Goal: Transaction & Acquisition: Book appointment/travel/reservation

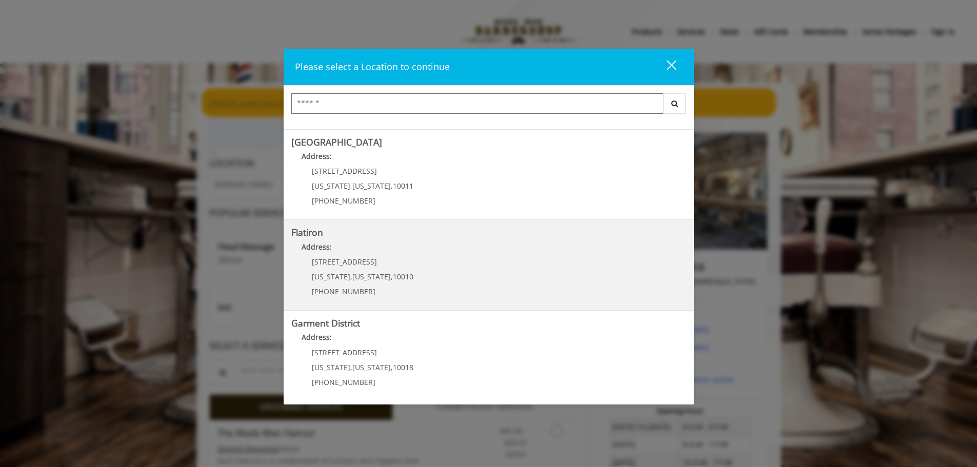
scroll to position [172, 0]
click at [384, 253] on "Address:" at bounding box center [488, 248] width 395 height 16
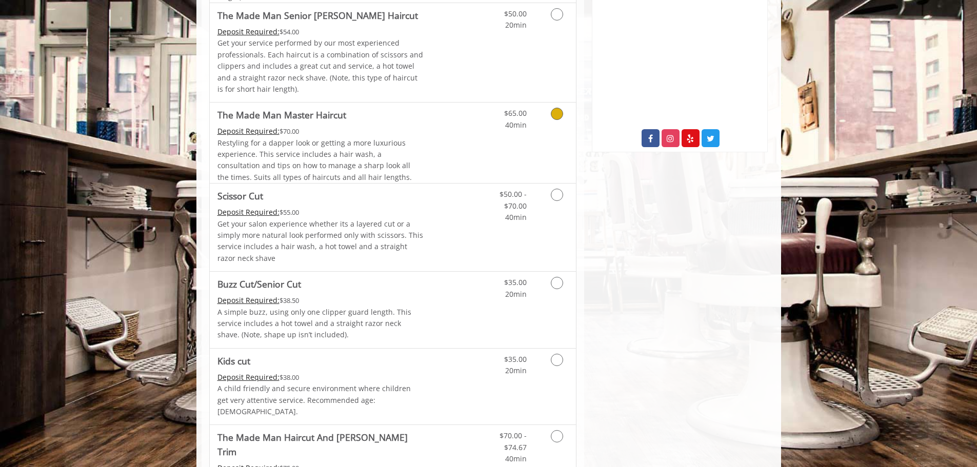
scroll to position [410, 0]
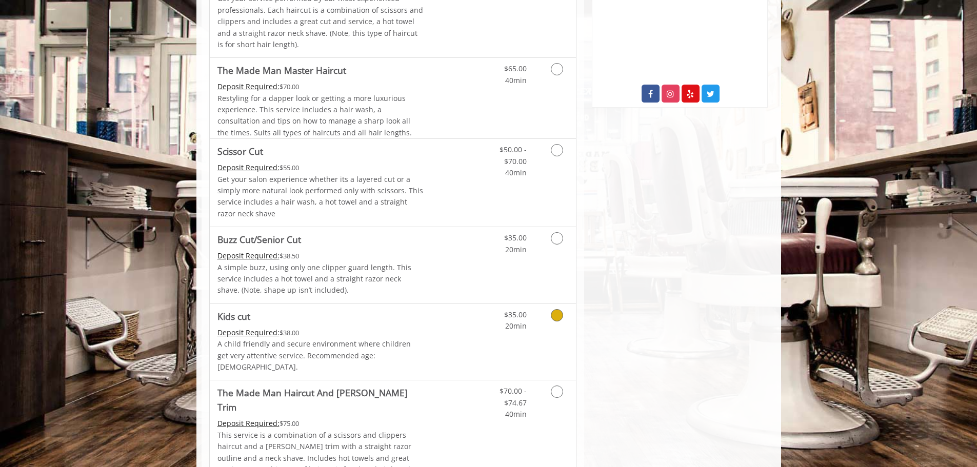
click at [556, 316] on icon "Grooming services" at bounding box center [557, 315] width 12 height 12
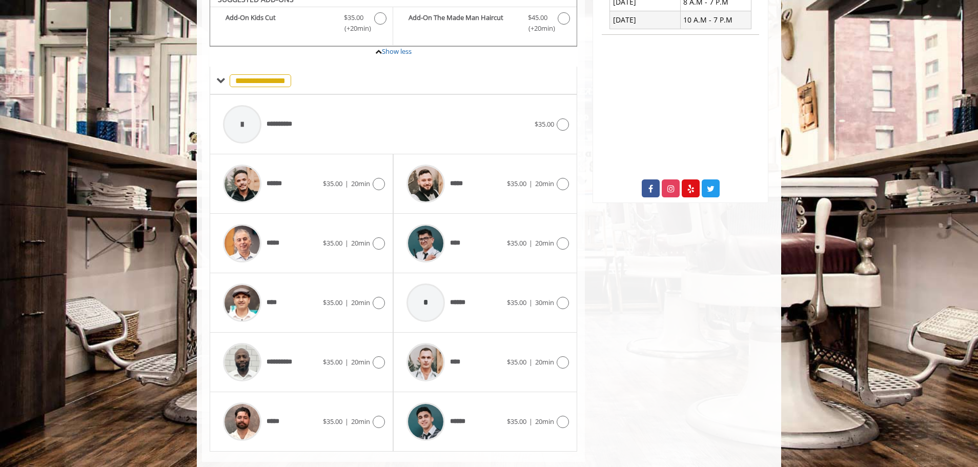
scroll to position [324, 0]
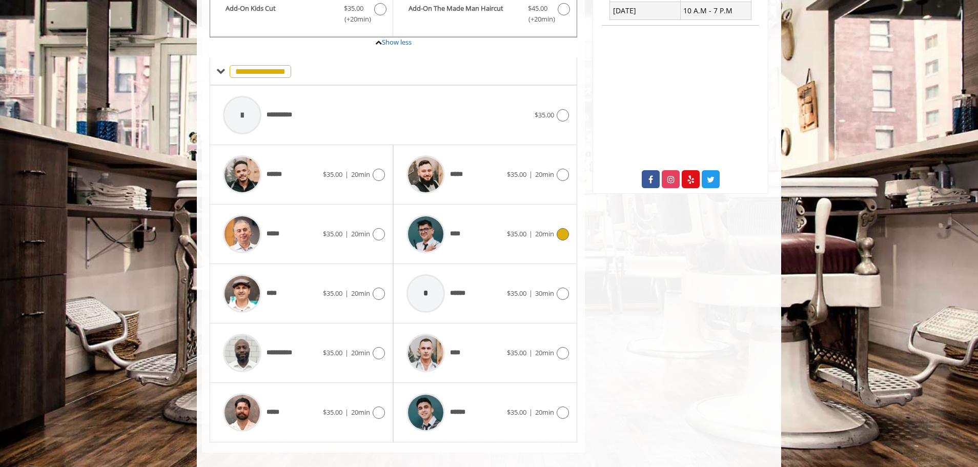
click at [429, 216] on img at bounding box center [426, 234] width 38 height 38
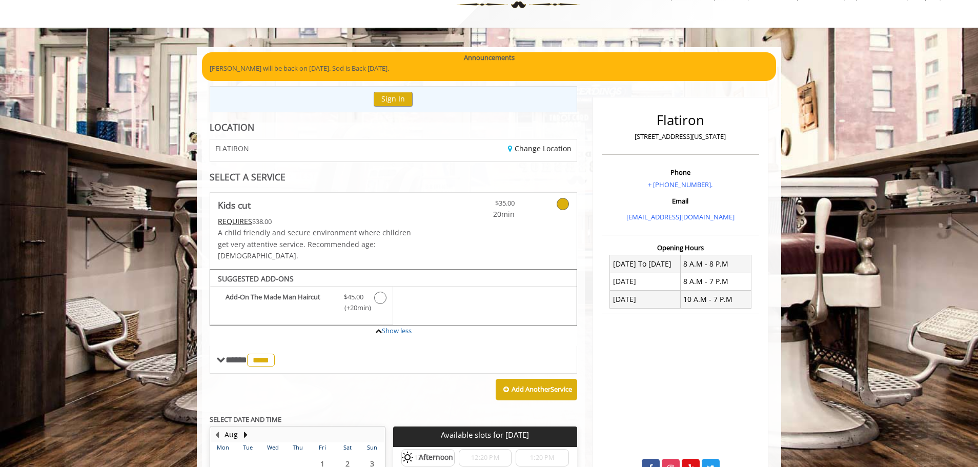
scroll to position [5, 0]
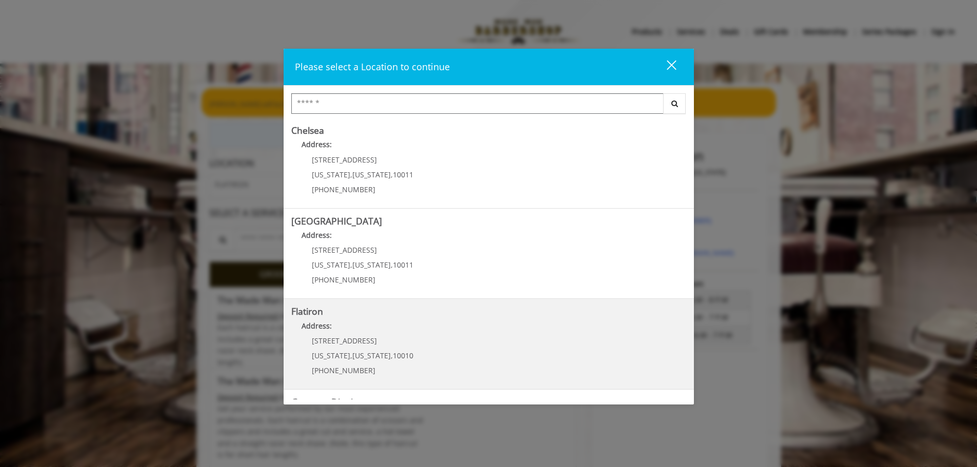
scroll to position [103, 0]
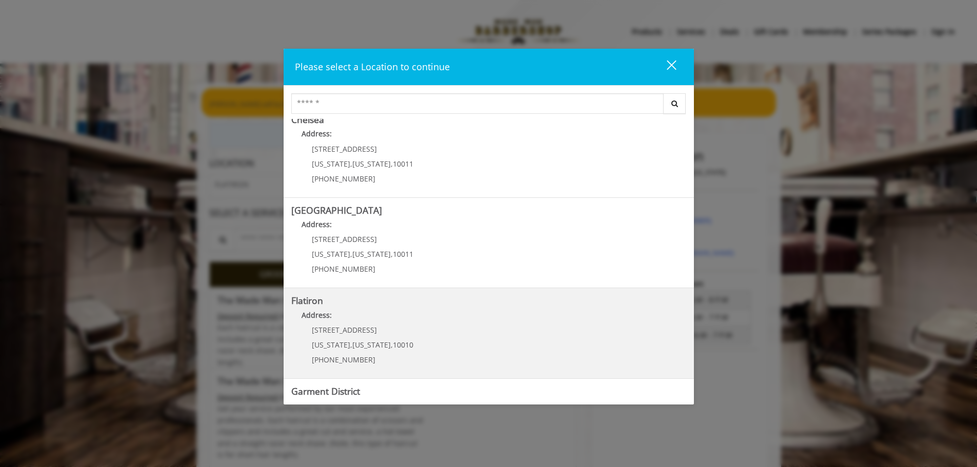
click at [336, 326] on span "10 E 23rd St" at bounding box center [344, 330] width 65 height 10
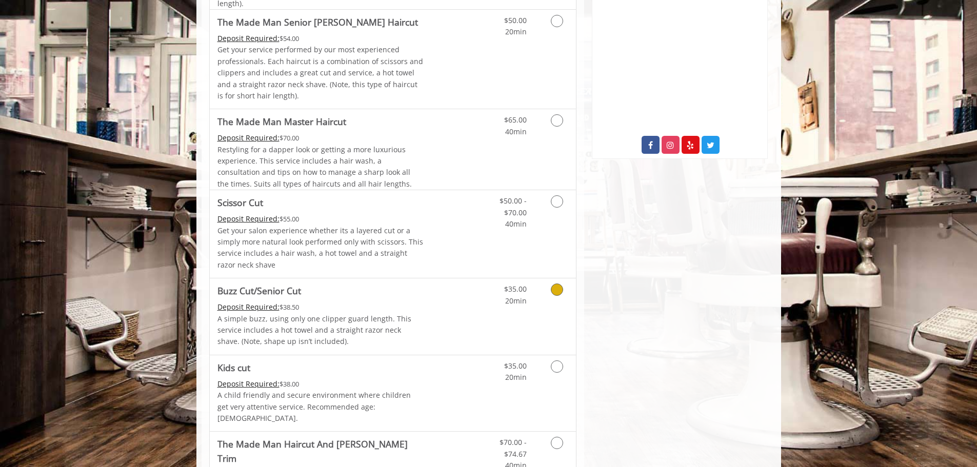
scroll to position [410, 0]
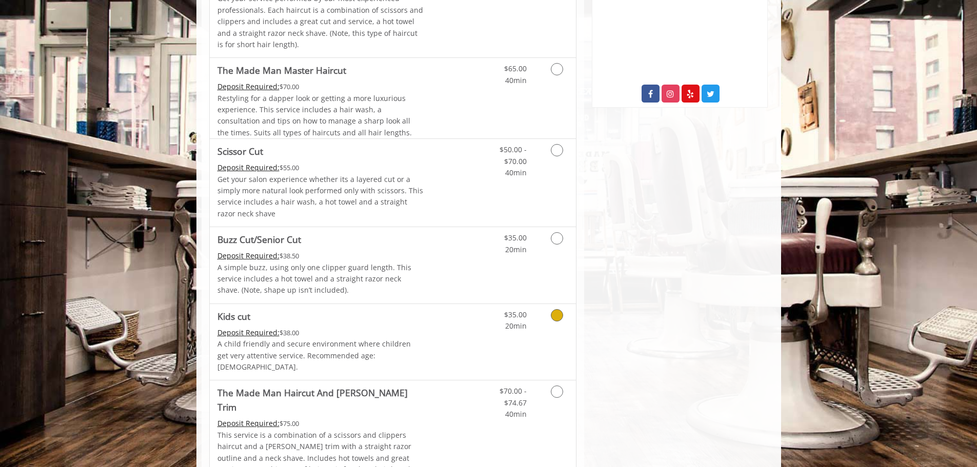
click at [557, 317] on icon "Grooming services" at bounding box center [557, 315] width 12 height 12
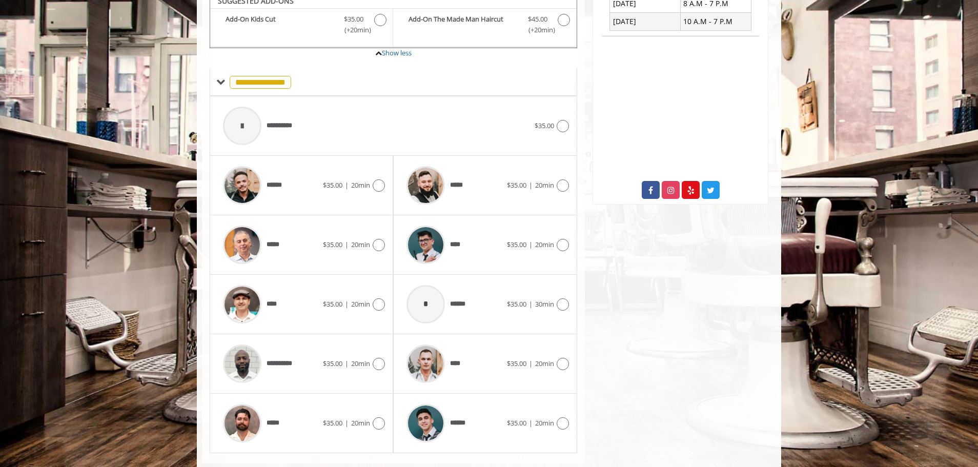
scroll to position [324, 0]
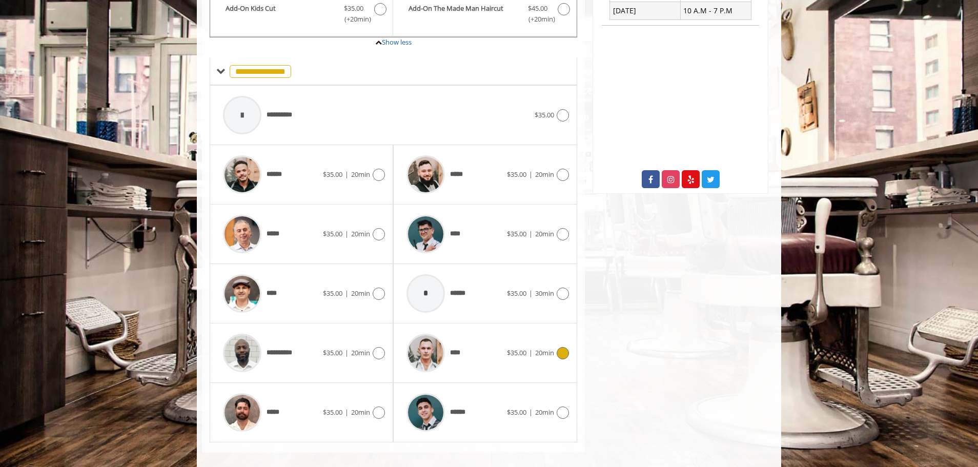
click at [423, 345] on img at bounding box center [426, 353] width 38 height 38
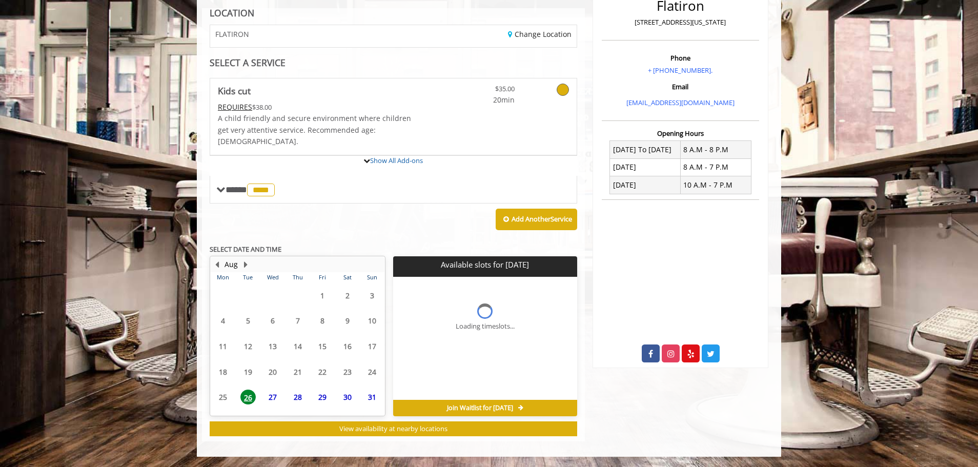
scroll to position [195, 0]
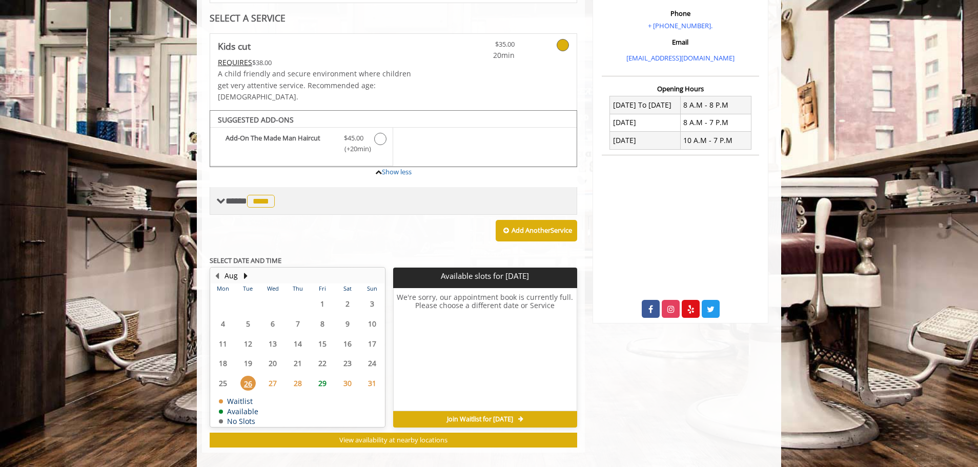
click at [221, 196] on span at bounding box center [220, 200] width 9 height 9
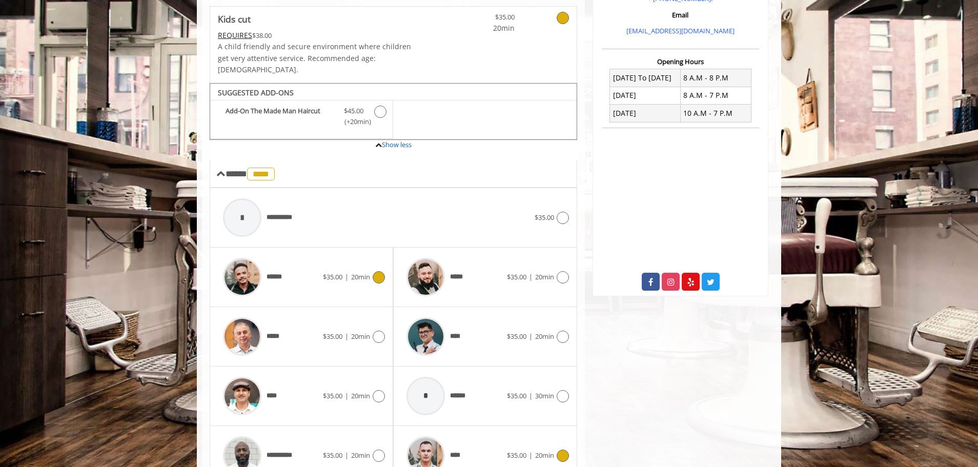
scroll to position [246, 0]
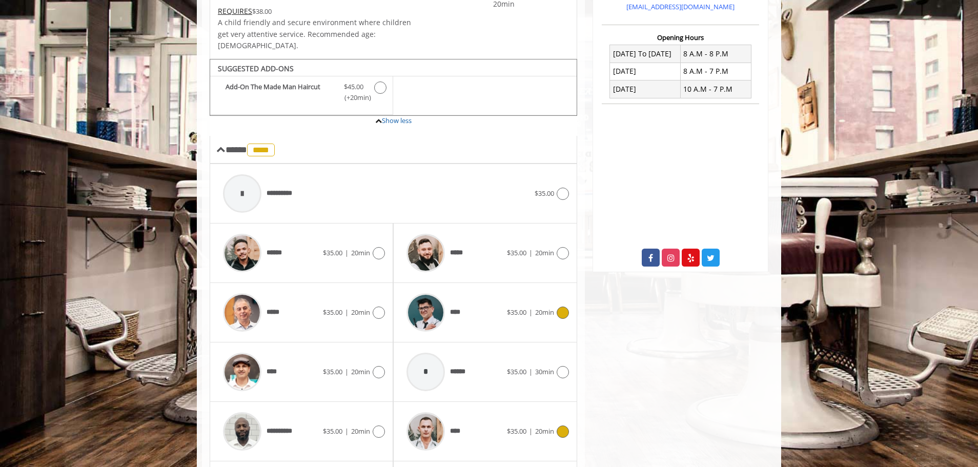
click at [423, 297] on img at bounding box center [426, 312] width 38 height 38
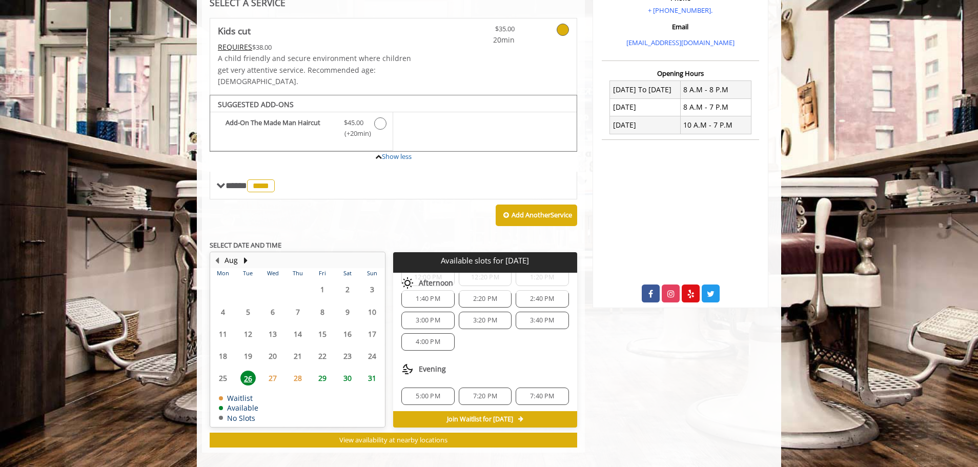
scroll to position [111, 0]
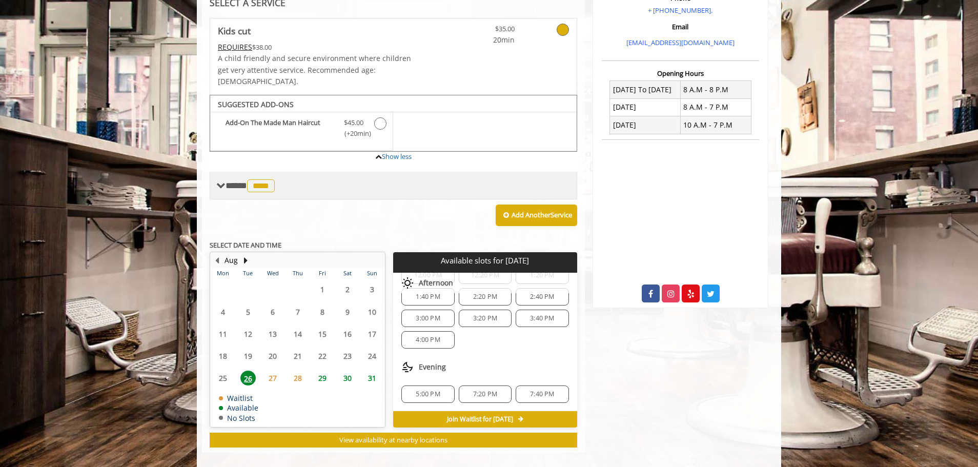
click at [224, 181] on span at bounding box center [220, 185] width 9 height 9
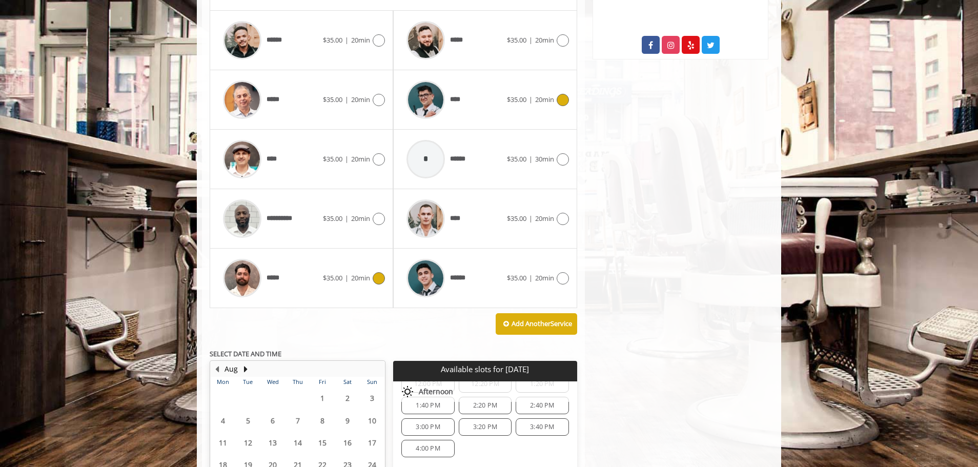
scroll to position [466, 0]
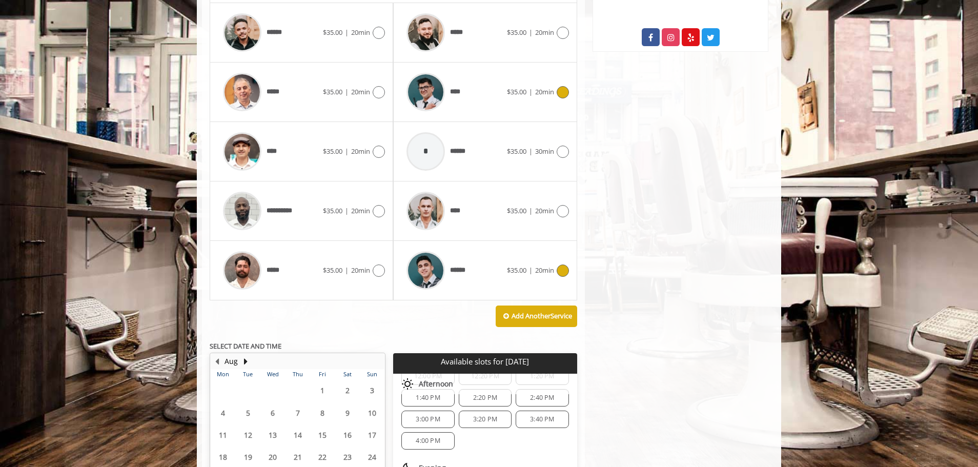
click at [422, 260] on img at bounding box center [426, 270] width 38 height 38
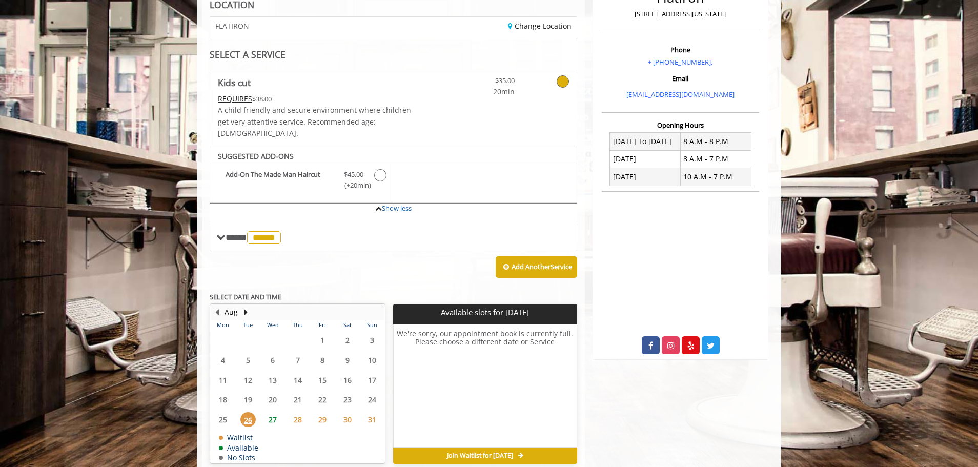
scroll to position [195, 0]
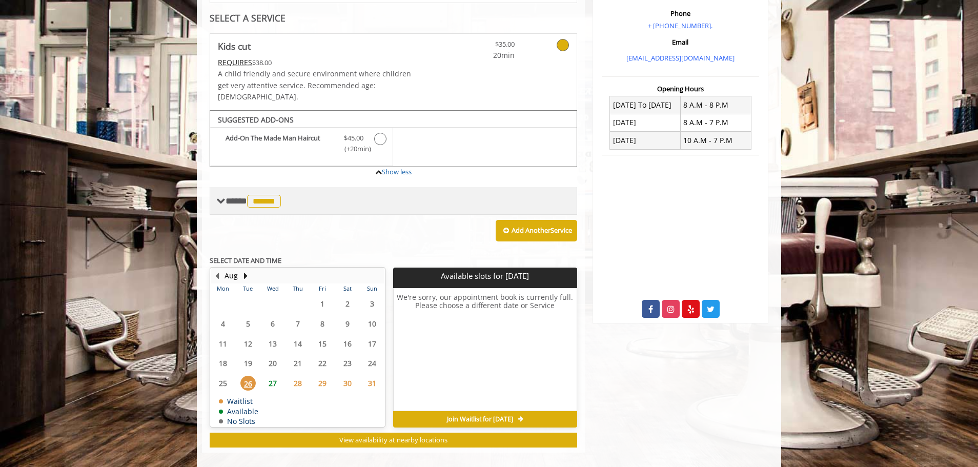
click at [225, 196] on span at bounding box center [220, 200] width 9 height 9
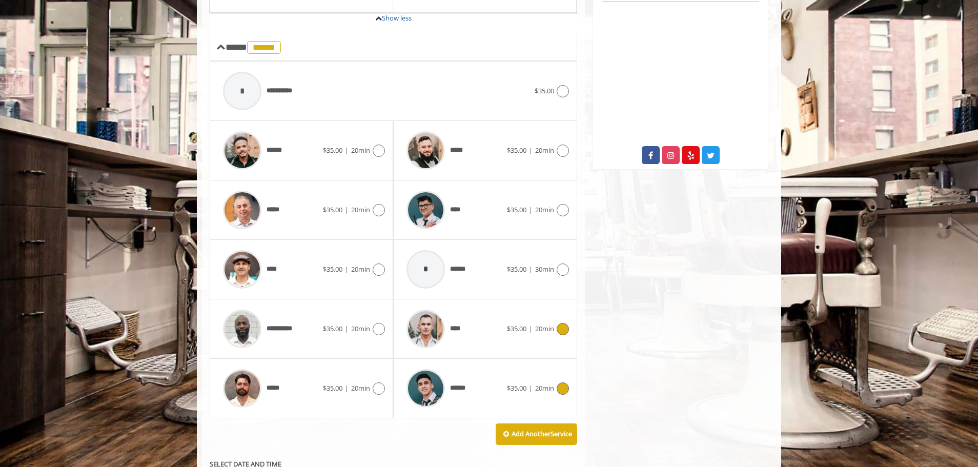
scroll to position [400, 0]
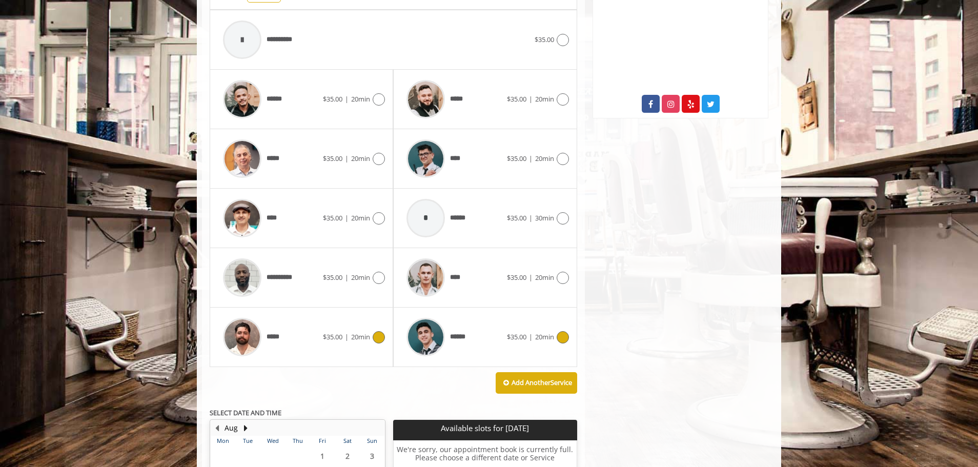
click at [244, 326] on img at bounding box center [242, 337] width 38 height 38
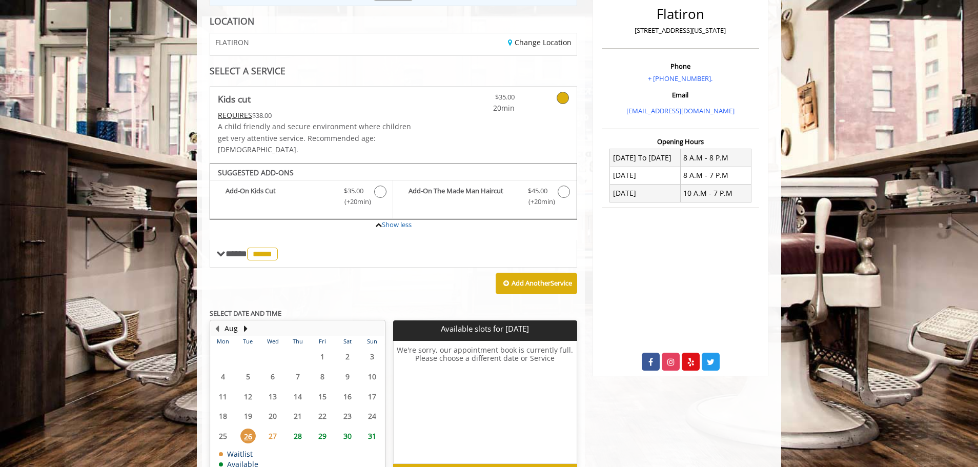
scroll to position [163, 0]
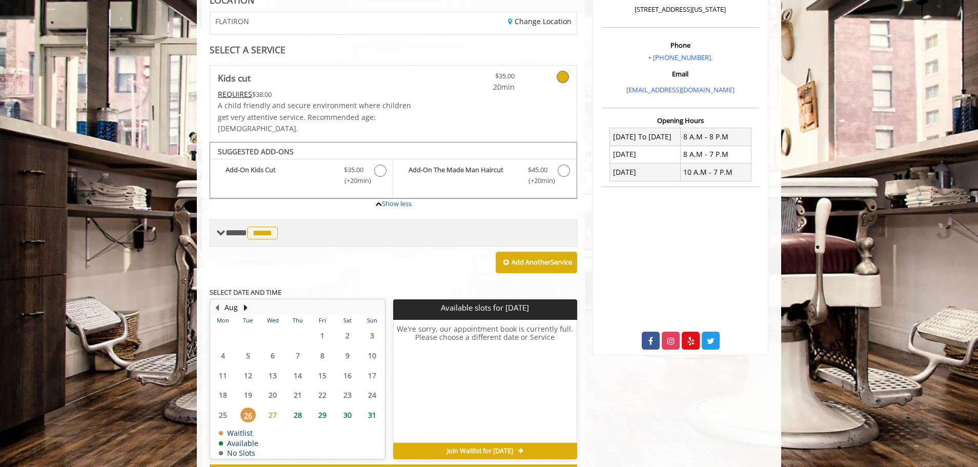
click at [227, 228] on span "**** ***** ********" at bounding box center [253, 232] width 55 height 9
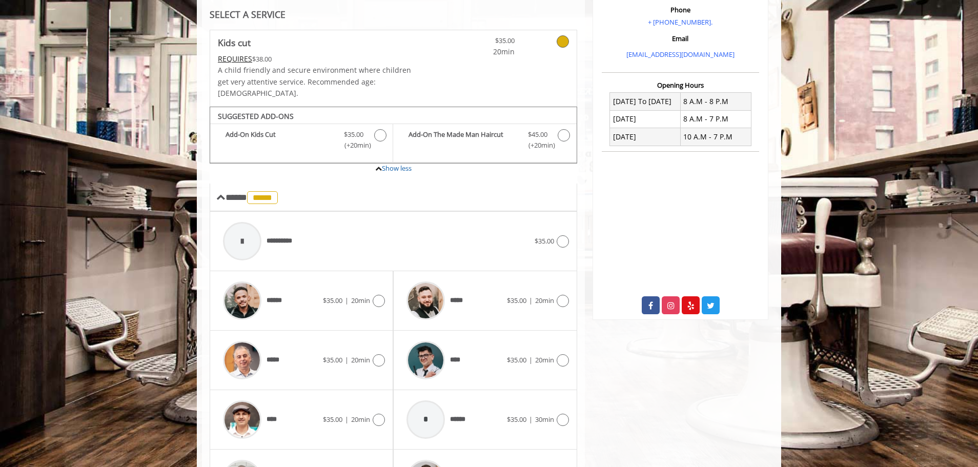
scroll to position [266, 0]
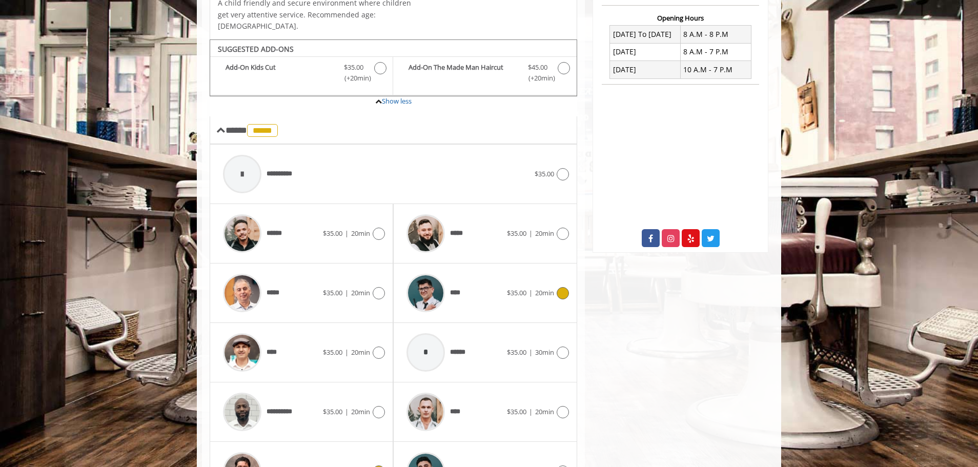
click at [424, 282] on img at bounding box center [426, 293] width 38 height 38
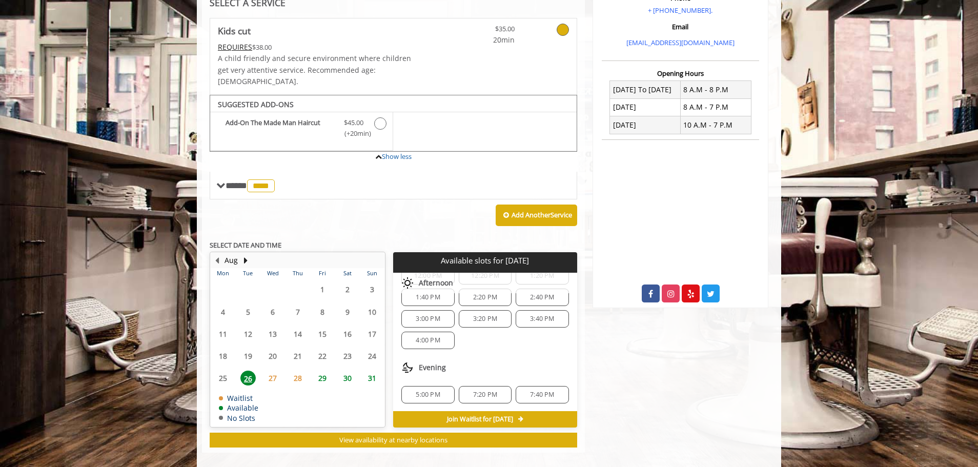
scroll to position [111, 0]
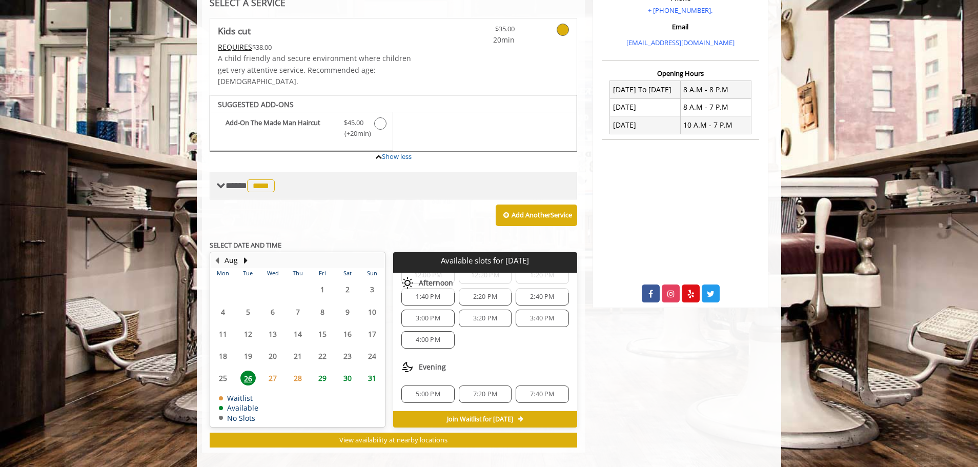
click at [226, 181] on span "**** **** ********" at bounding box center [252, 185] width 52 height 9
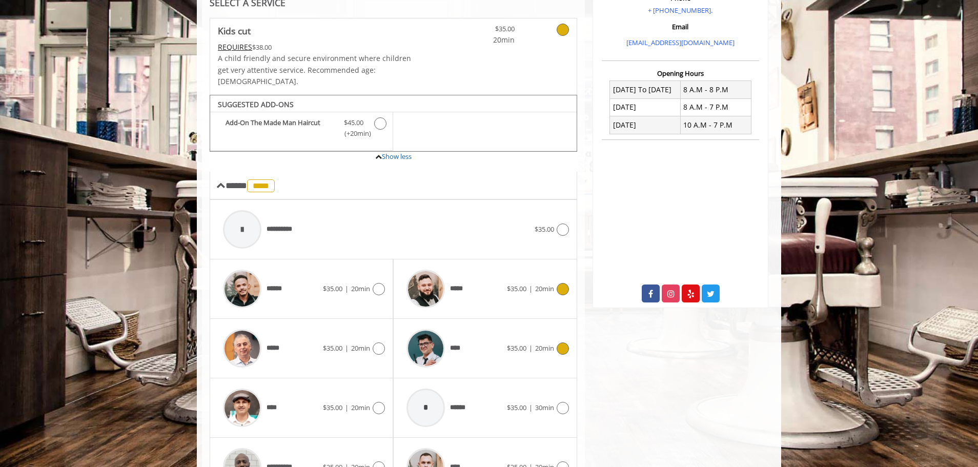
click at [416, 273] on img at bounding box center [426, 289] width 38 height 38
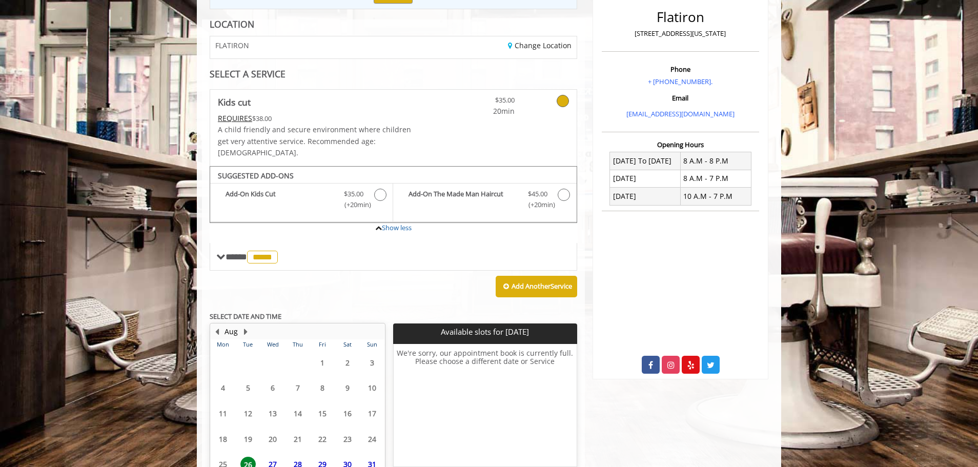
scroll to position [195, 0]
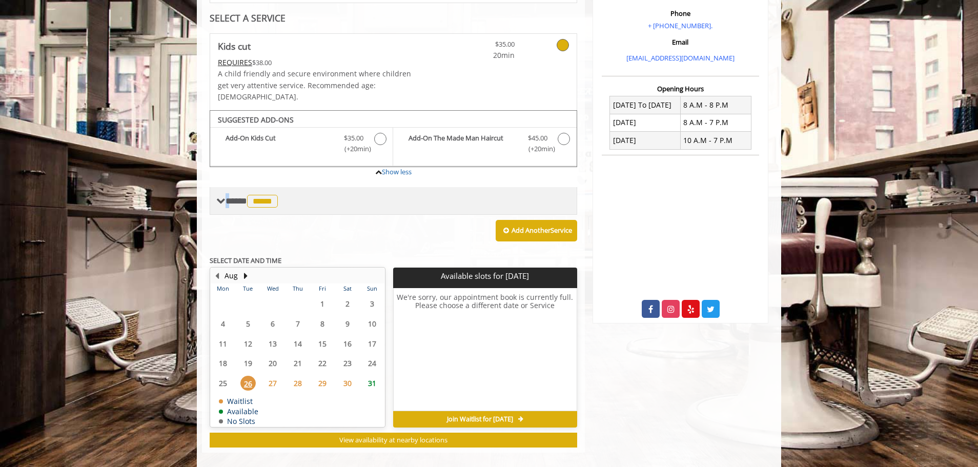
click at [226, 196] on span "**** ***** ********" at bounding box center [253, 200] width 55 height 9
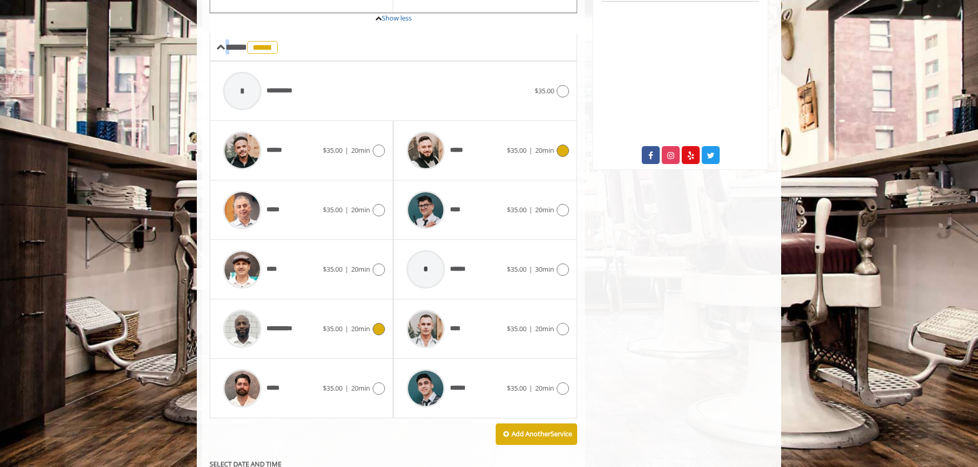
scroll to position [400, 0]
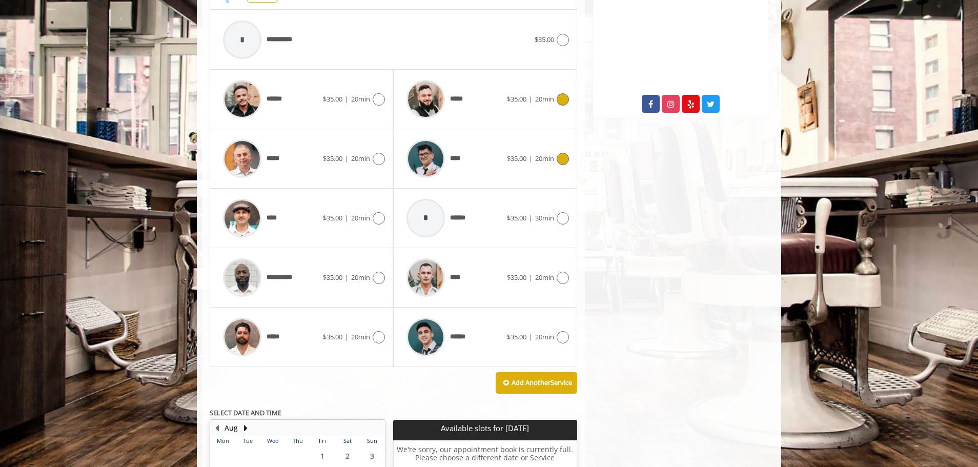
click at [421, 145] on img at bounding box center [426, 158] width 38 height 38
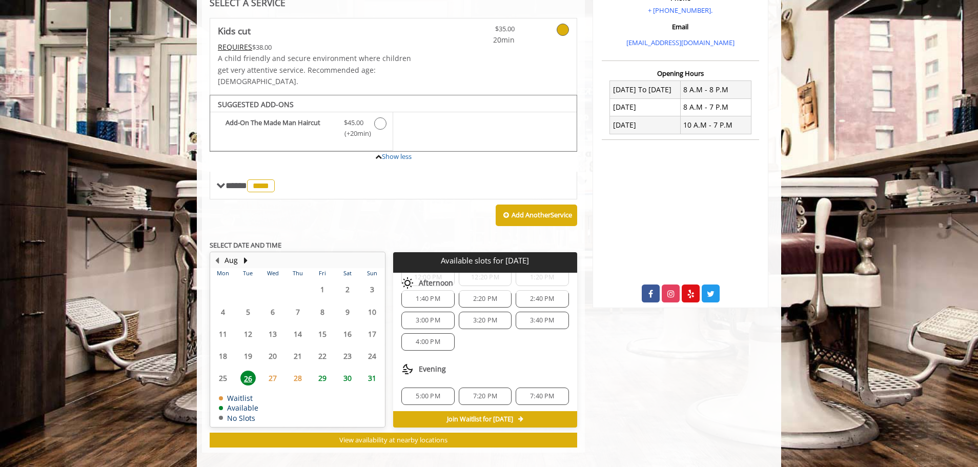
scroll to position [111, 0]
click at [418, 336] on span "4:00 PM" at bounding box center [428, 340] width 24 height 8
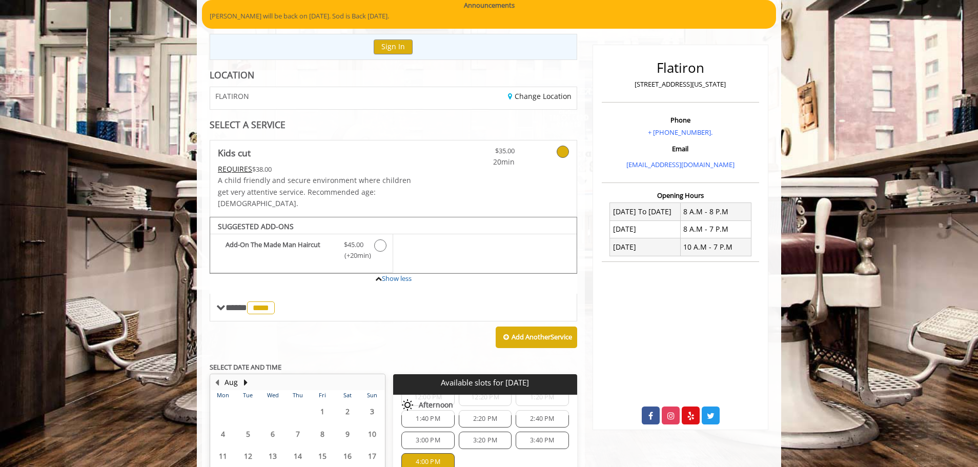
scroll to position [88, 0]
click at [527, 96] on link "Change Location" at bounding box center [540, 97] width 64 height 10
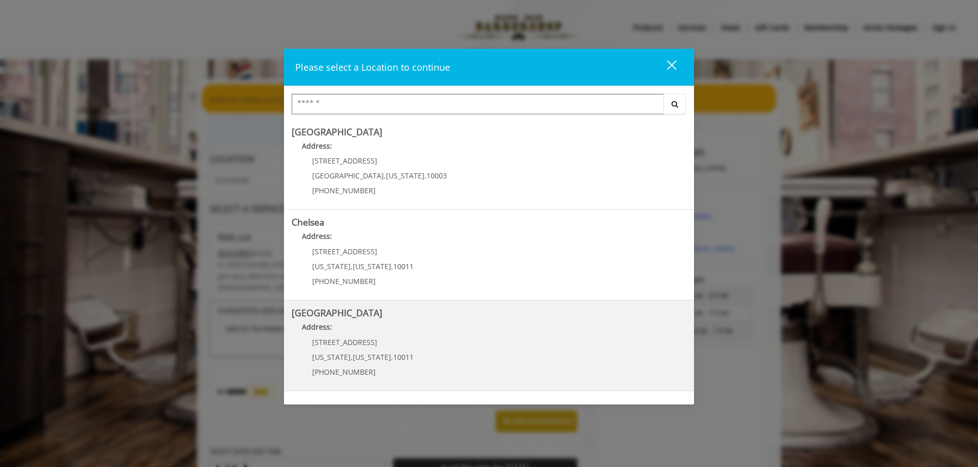
scroll to position [0, 0]
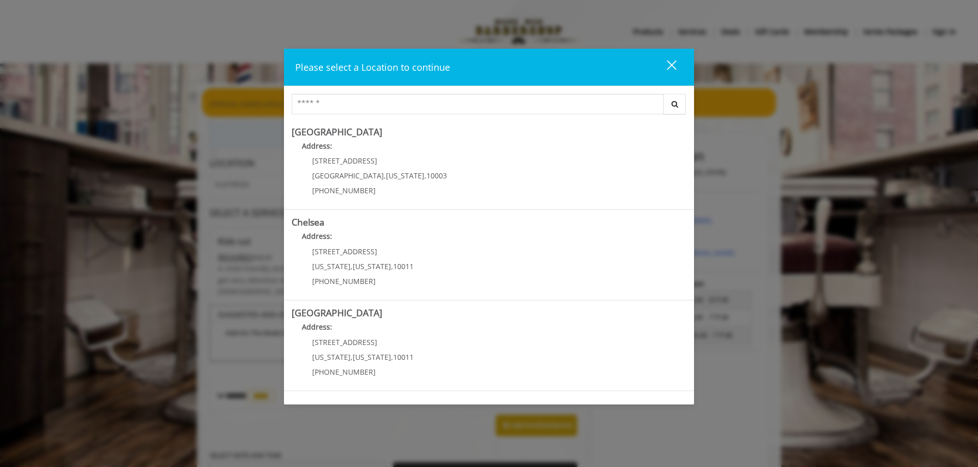
click at [673, 61] on div "close" at bounding box center [665, 66] width 21 height 15
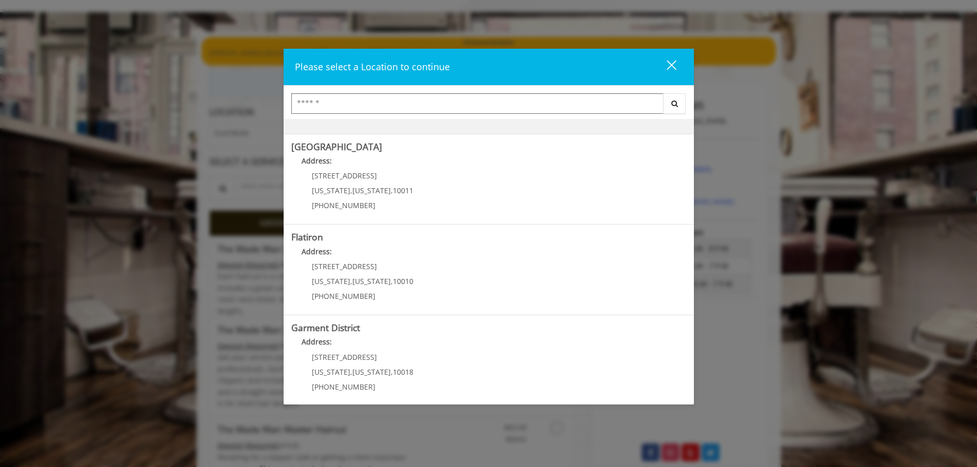
scroll to position [172, 0]
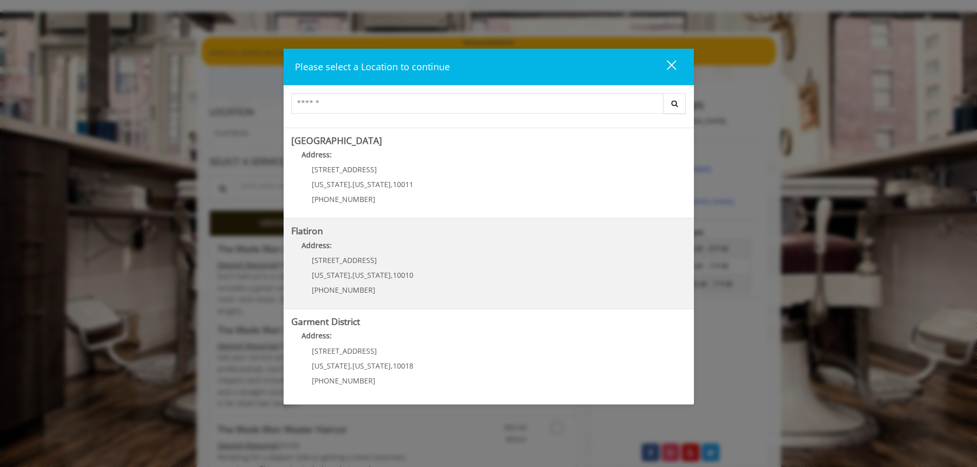
click at [376, 241] on "Address:" at bounding box center [488, 248] width 395 height 16
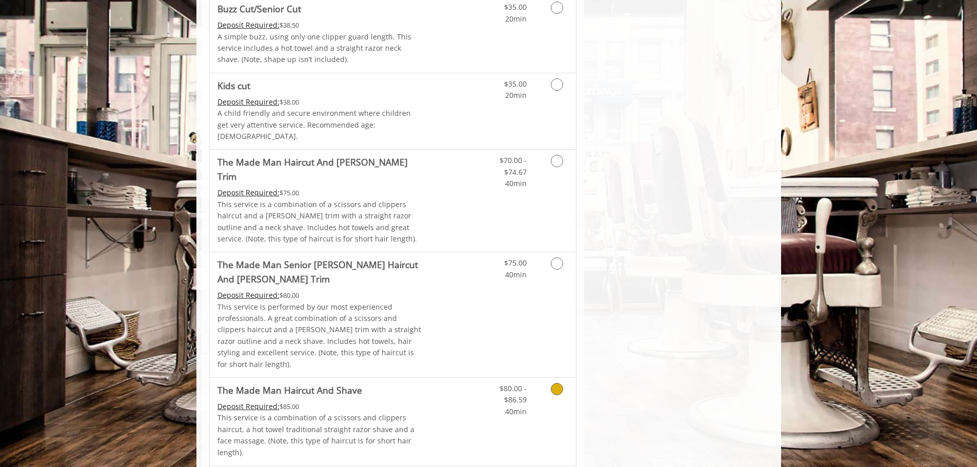
scroll to position [624, 0]
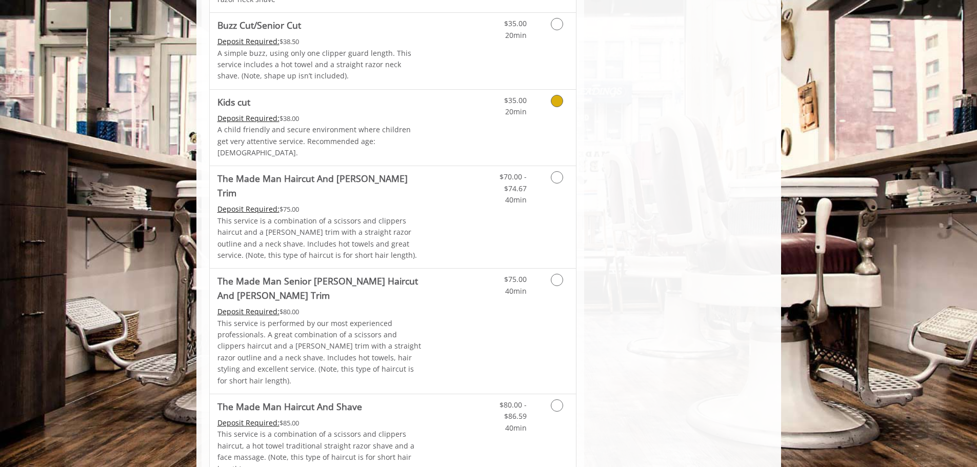
click at [556, 100] on icon "Grooming services" at bounding box center [557, 101] width 12 height 12
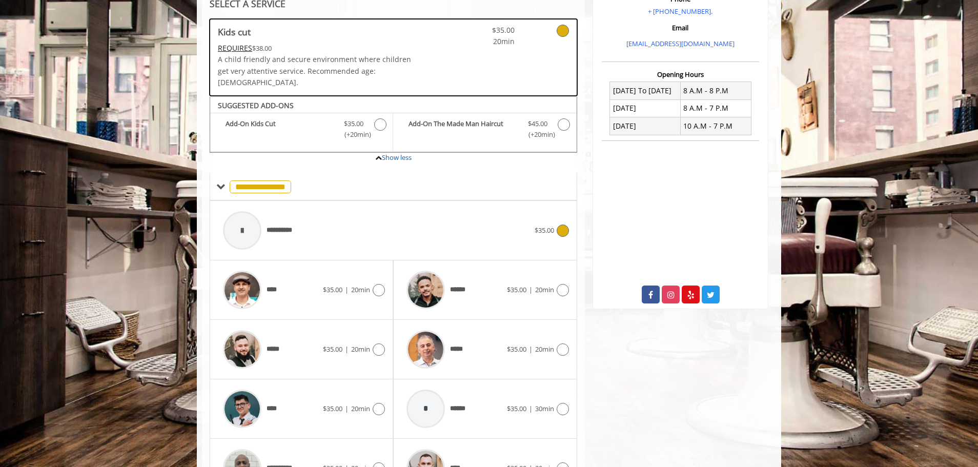
scroll to position [273, 0]
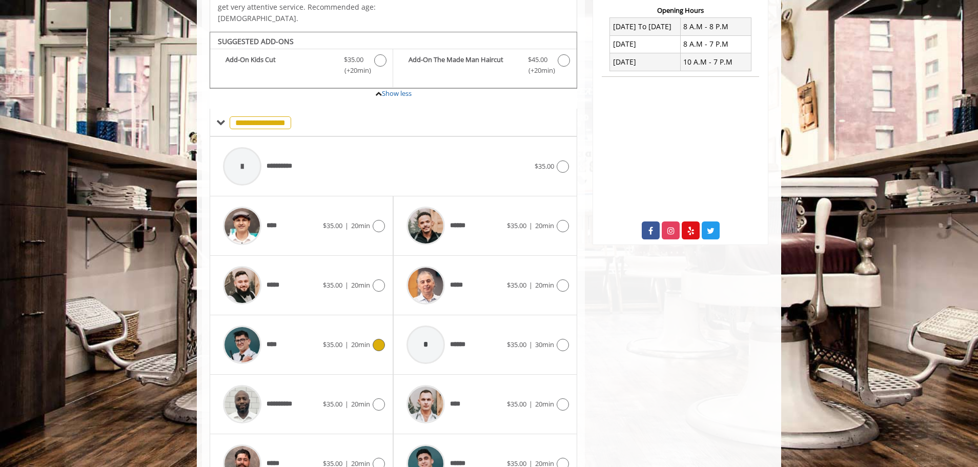
click at [243, 329] on img at bounding box center [242, 345] width 38 height 38
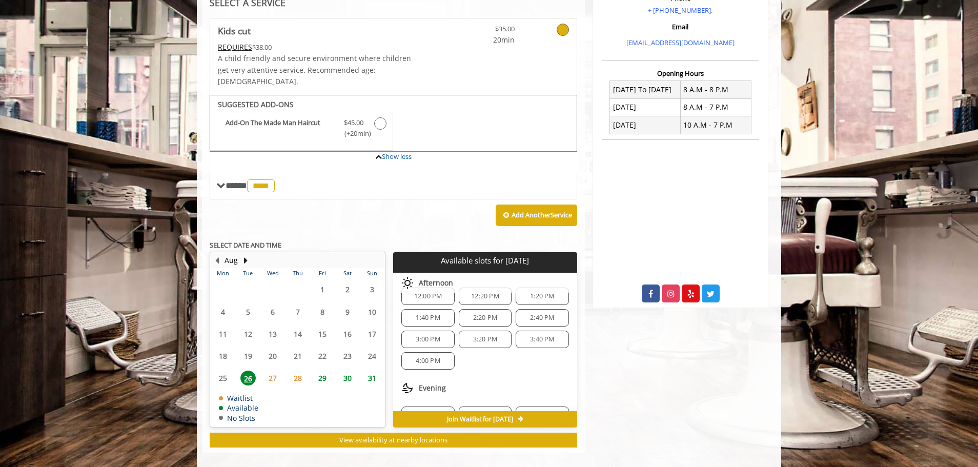
scroll to position [111, 0]
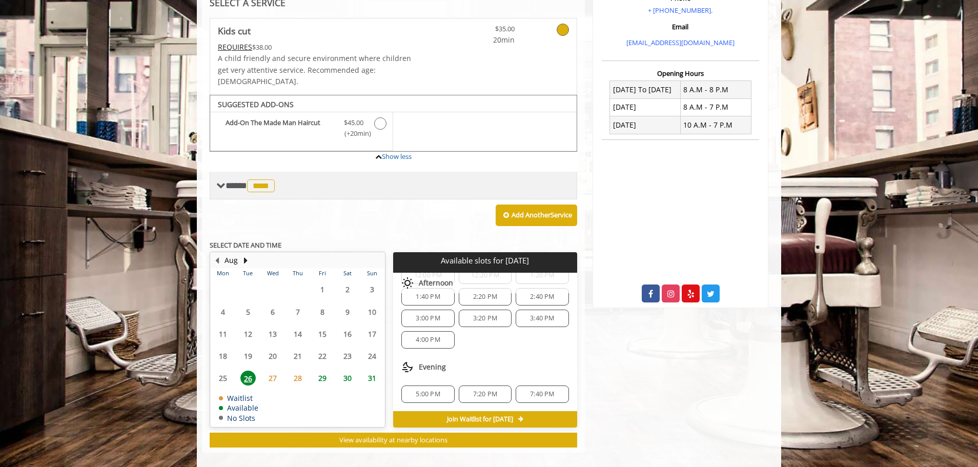
click at [234, 181] on span "**** **** ********" at bounding box center [252, 185] width 52 height 9
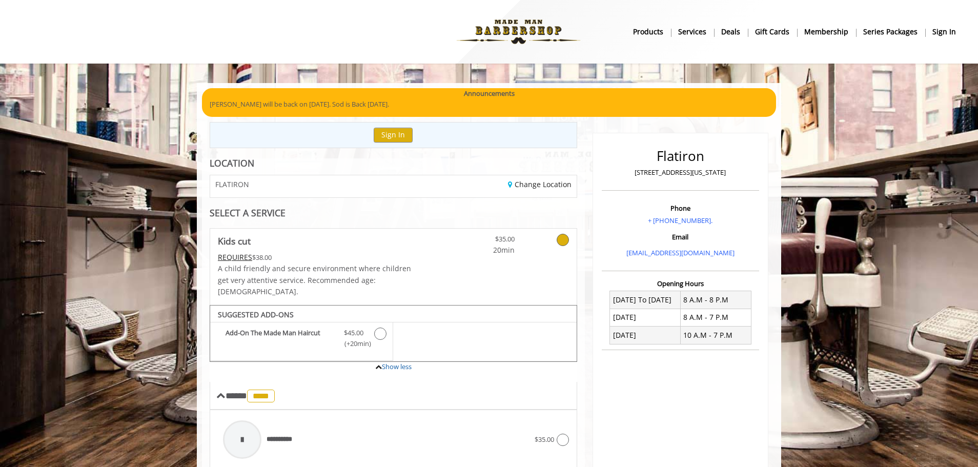
scroll to position [205, 0]
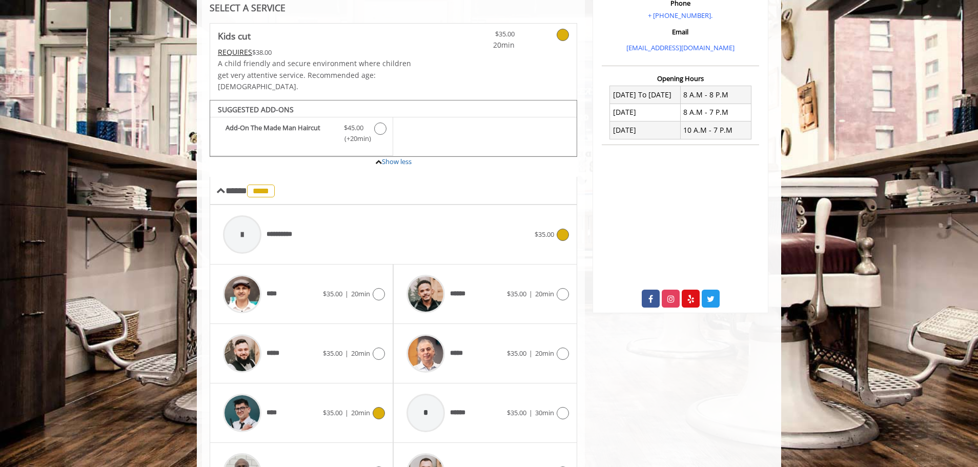
click at [260, 226] on div at bounding box center [242, 234] width 38 height 38
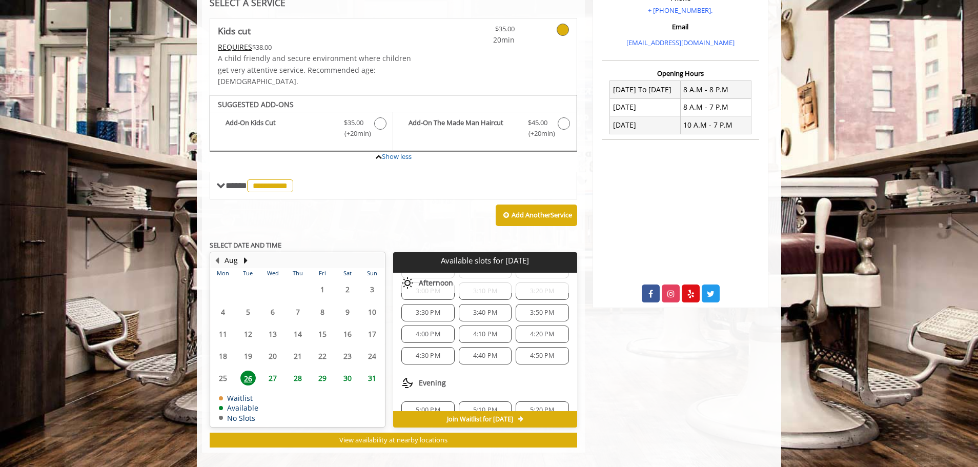
scroll to position [256, 0]
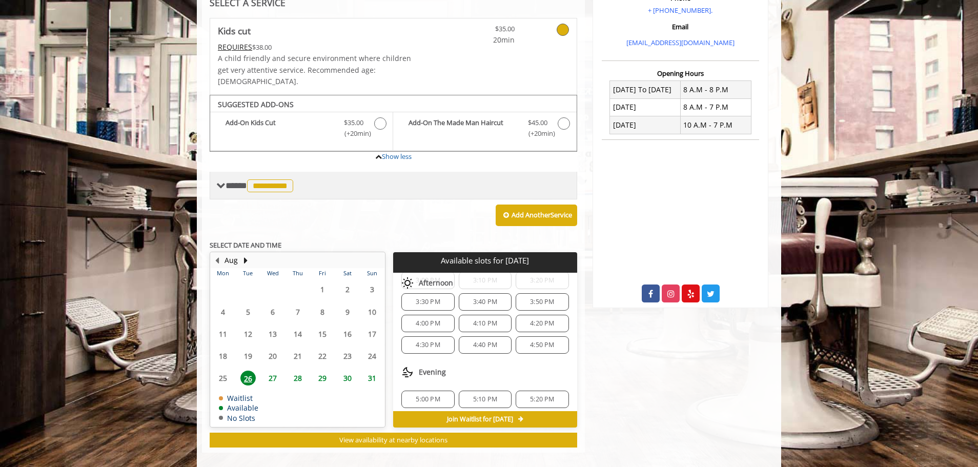
click at [237, 181] on span "**********" at bounding box center [261, 185] width 70 height 9
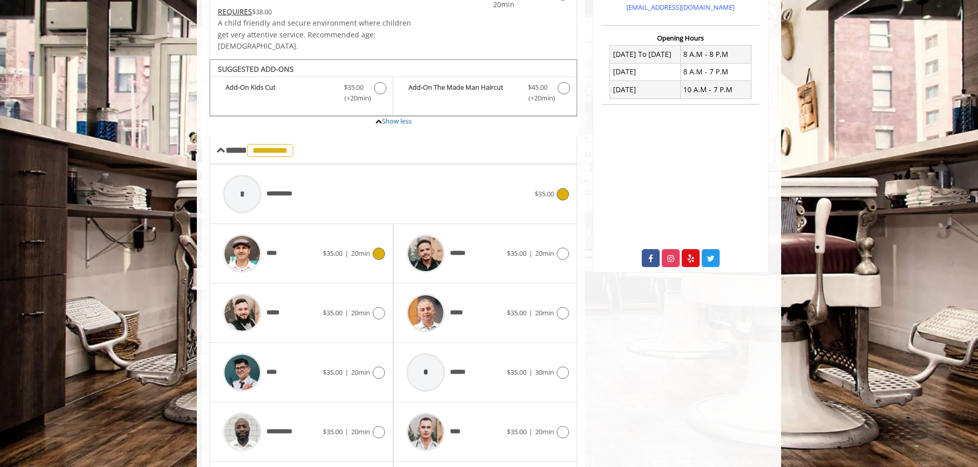
scroll to position [261, 0]
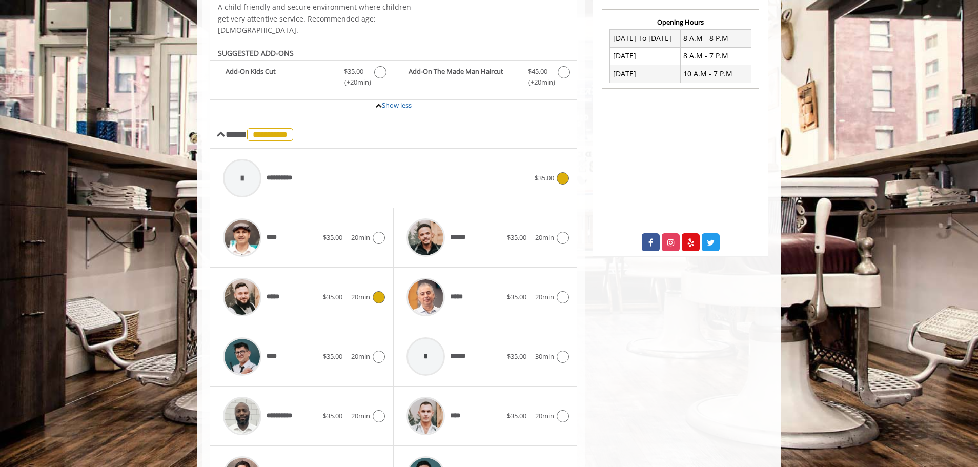
click at [239, 286] on img at bounding box center [242, 297] width 38 height 38
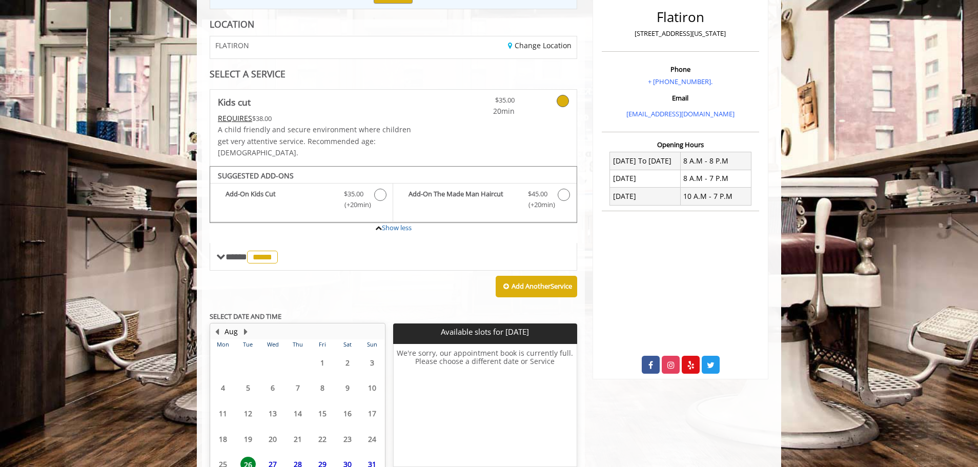
scroll to position [195, 0]
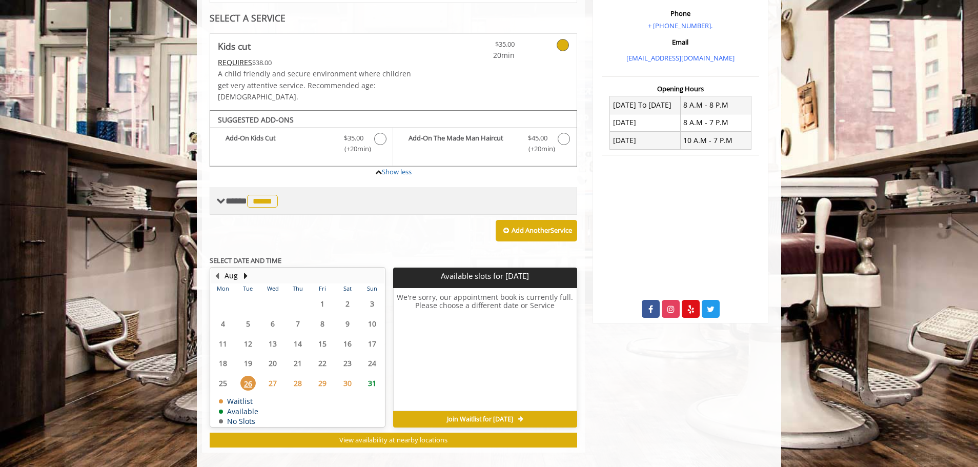
click at [236, 196] on span "**** ***** ********" at bounding box center [253, 200] width 55 height 9
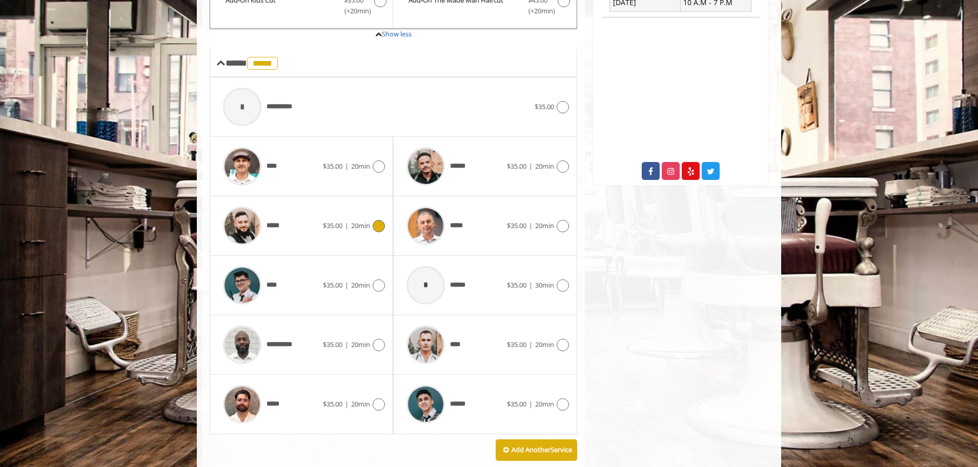
scroll to position [400, 0]
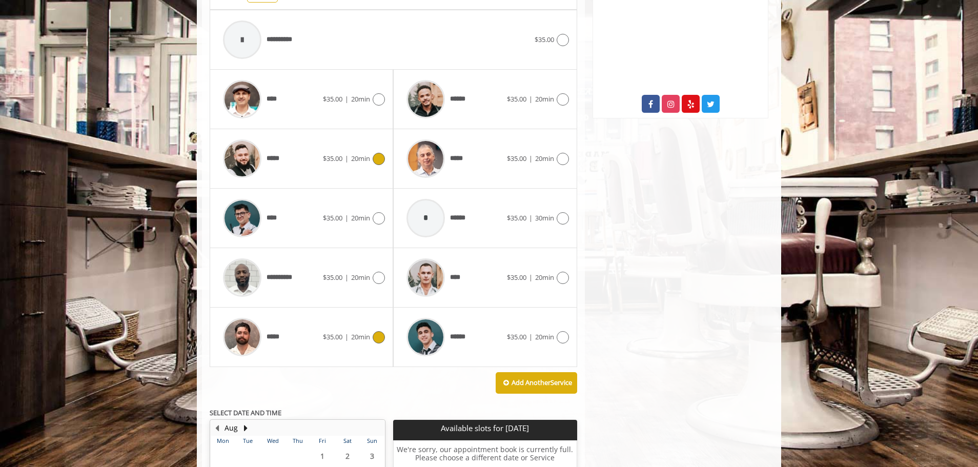
click at [237, 331] on img at bounding box center [242, 337] width 38 height 38
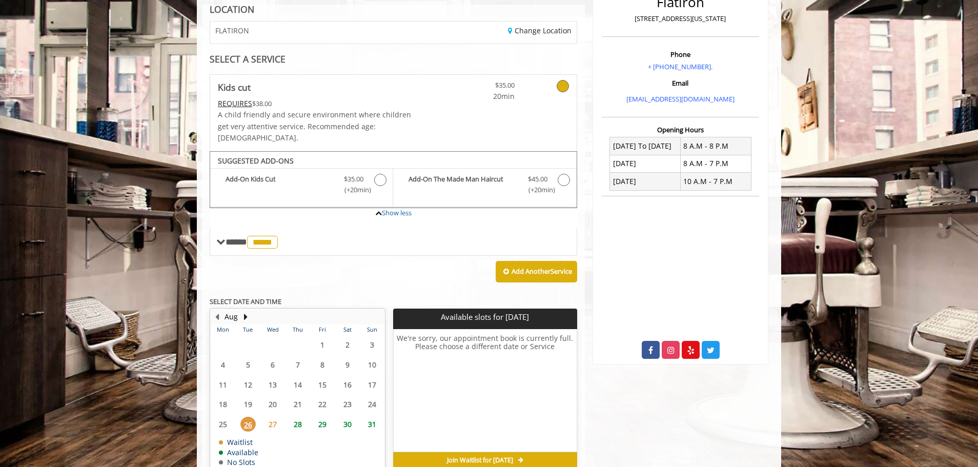
scroll to position [195, 0]
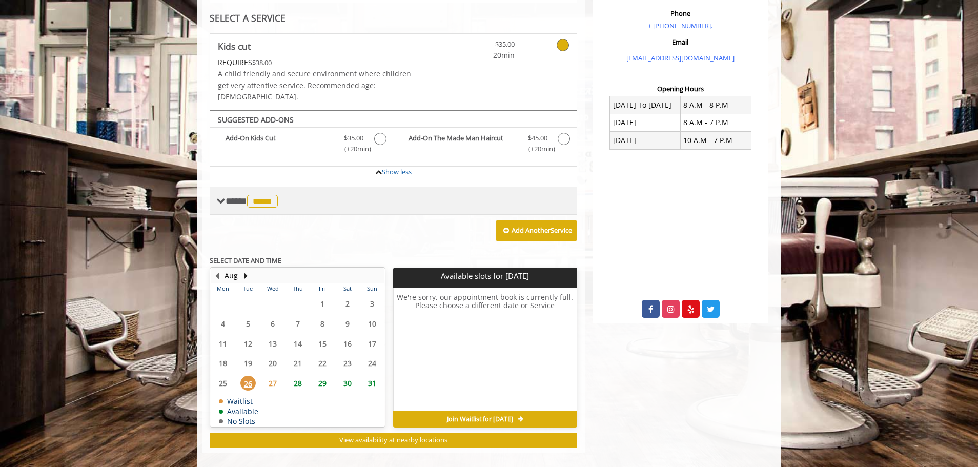
click at [233, 196] on span "**** ***** ********" at bounding box center [253, 200] width 55 height 9
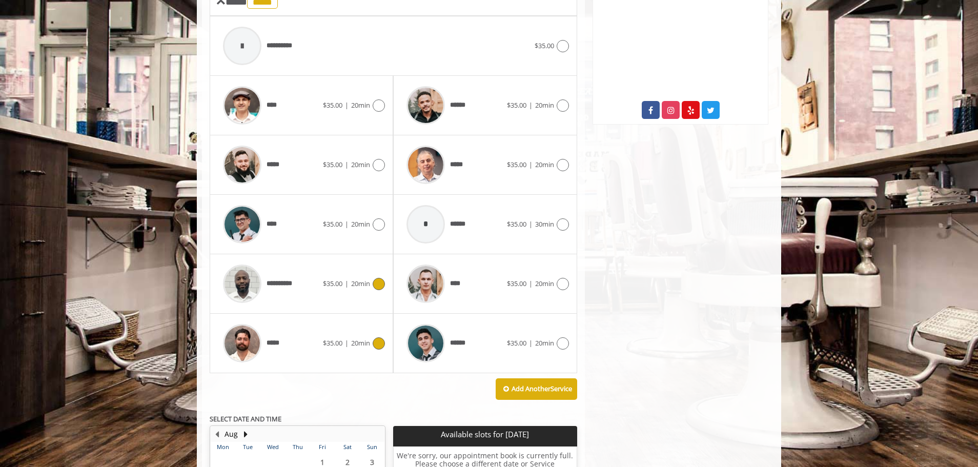
scroll to position [400, 0]
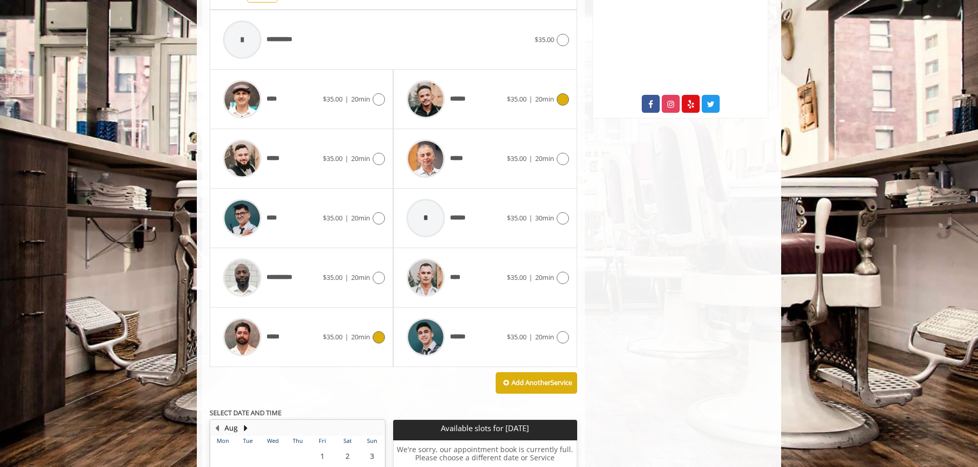
click at [432, 86] on img at bounding box center [426, 99] width 38 height 38
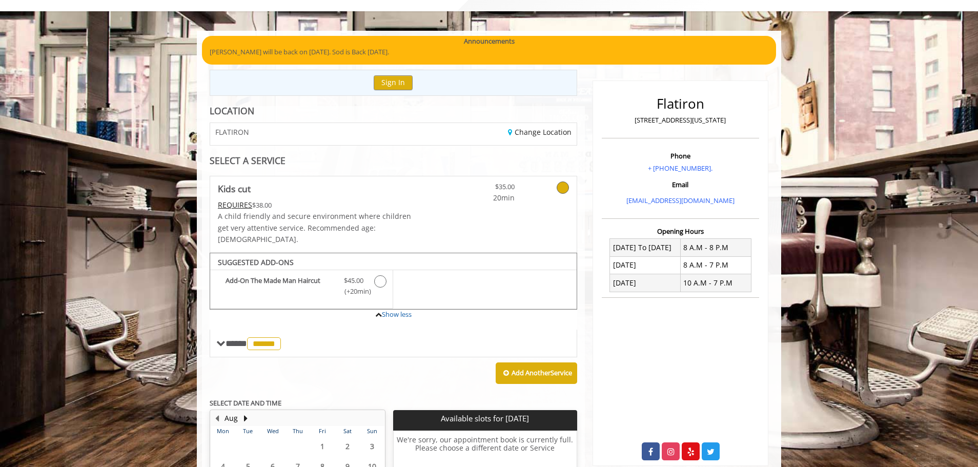
scroll to position [63, 0]
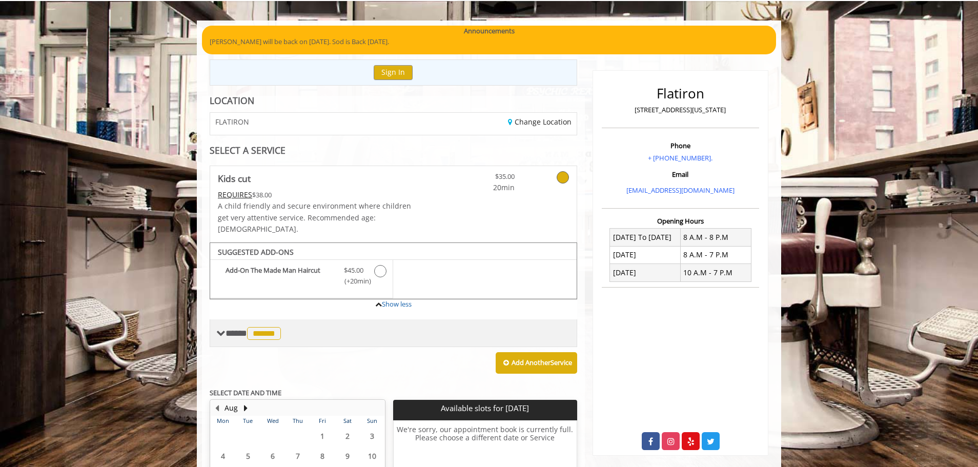
click at [239, 329] on span "**** ****** ********" at bounding box center [255, 333] width 58 height 9
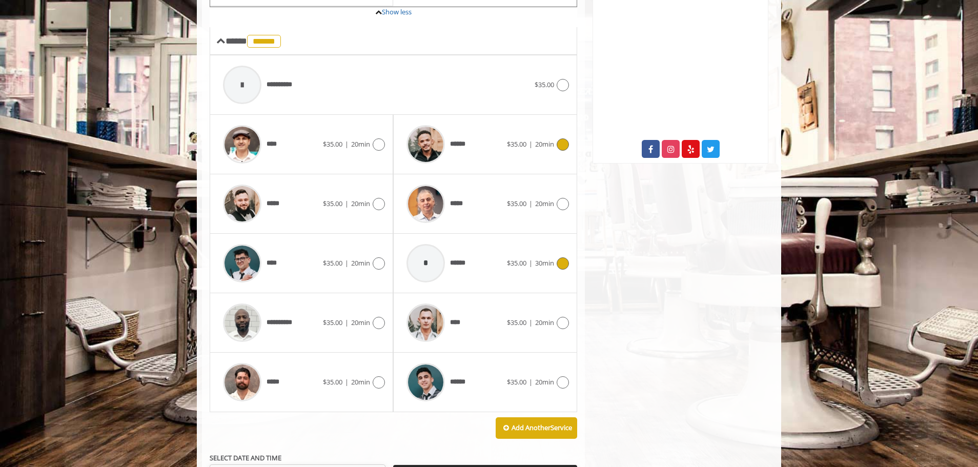
scroll to position [370, 0]
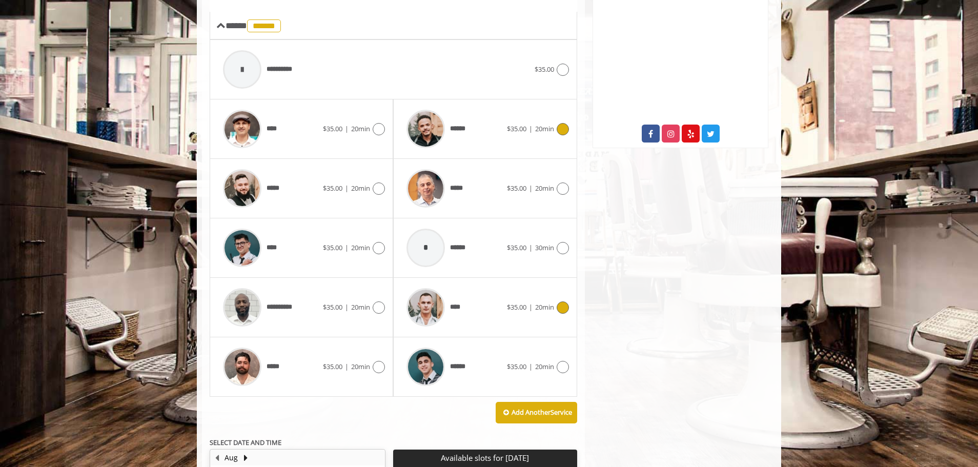
click at [424, 297] on img at bounding box center [426, 307] width 38 height 38
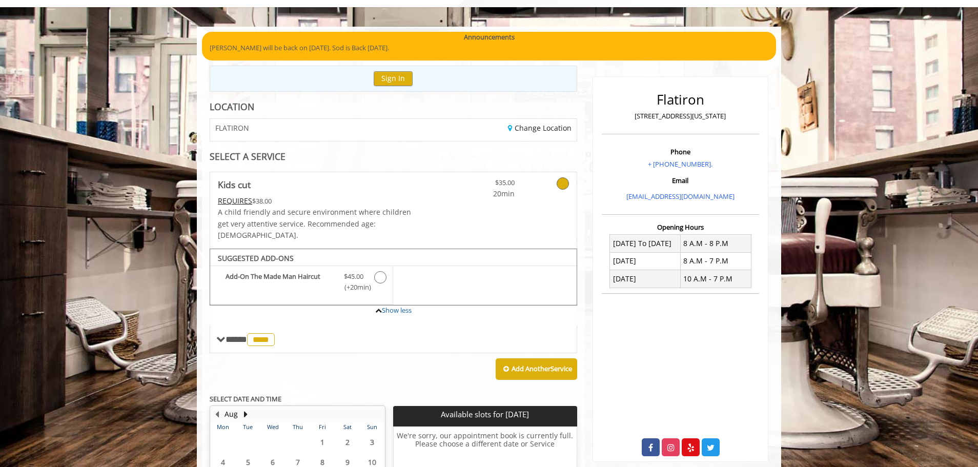
scroll to position [65, 0]
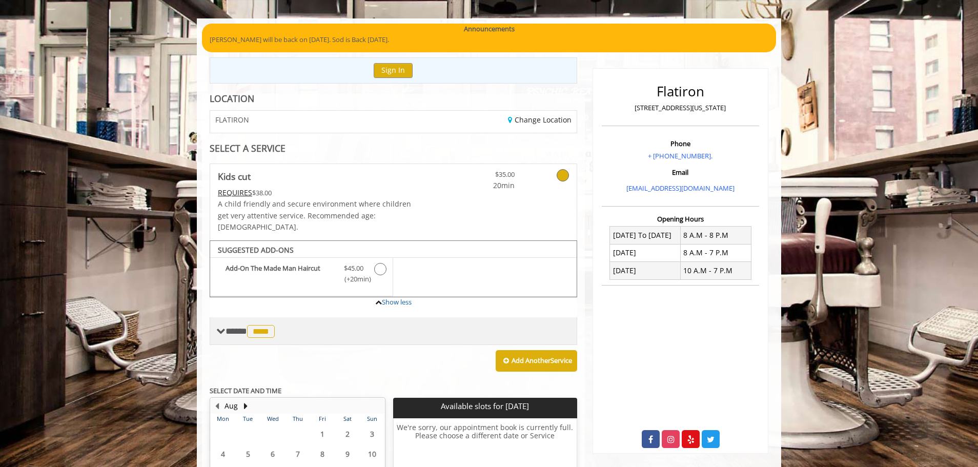
click at [262, 325] on span "****" at bounding box center [261, 331] width 28 height 13
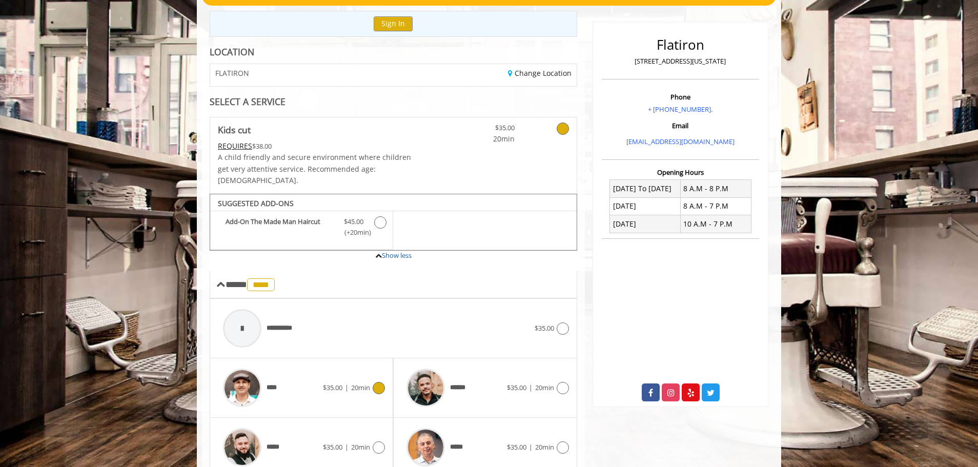
scroll to position [270, 0]
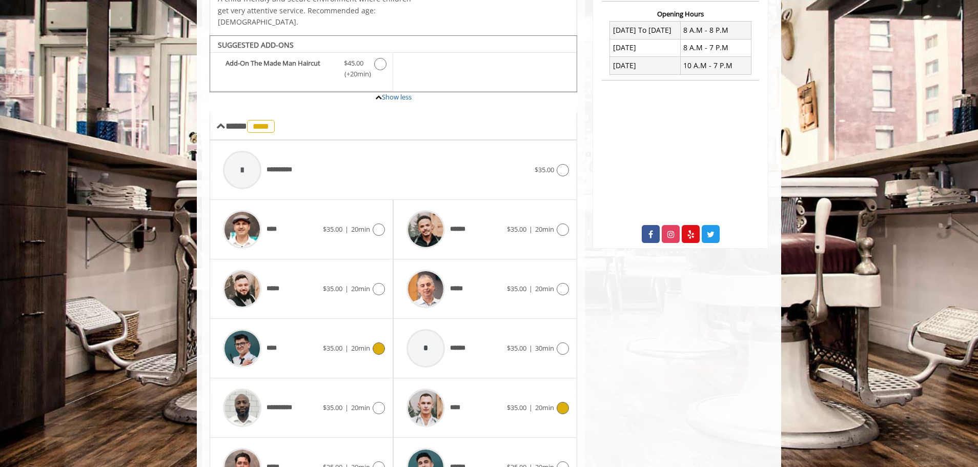
click at [239, 341] on img at bounding box center [242, 348] width 38 height 38
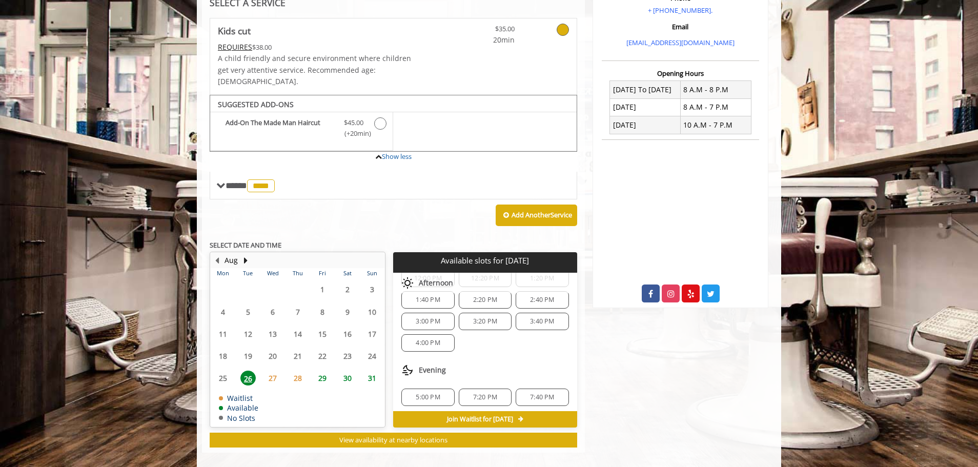
scroll to position [111, 0]
click at [416, 390] on span "5:00 PM" at bounding box center [428, 394] width 24 height 8
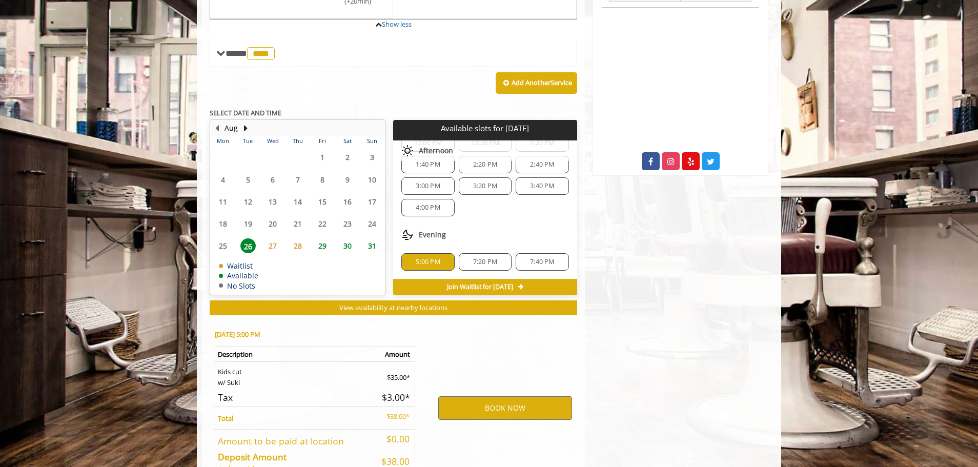
scroll to position [395, 0]
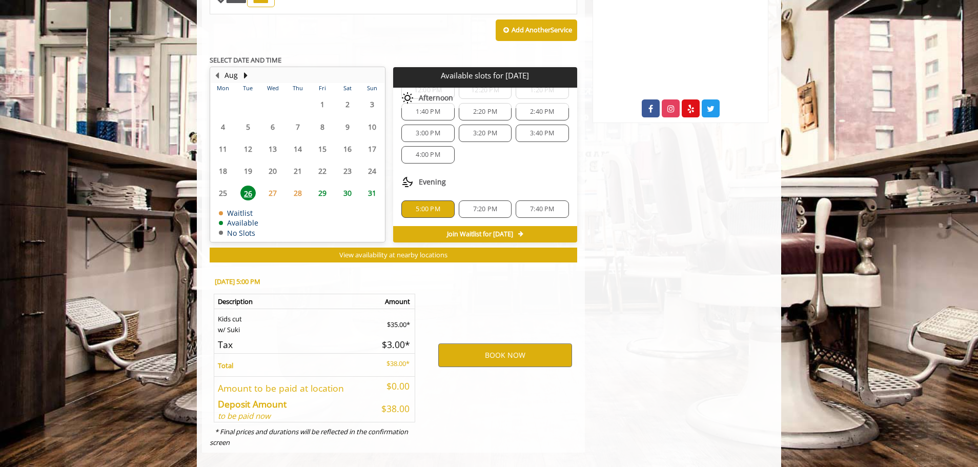
click at [429, 151] on span "4:00 PM" at bounding box center [428, 155] width 24 height 8
